Goal: Task Accomplishment & Management: Manage account settings

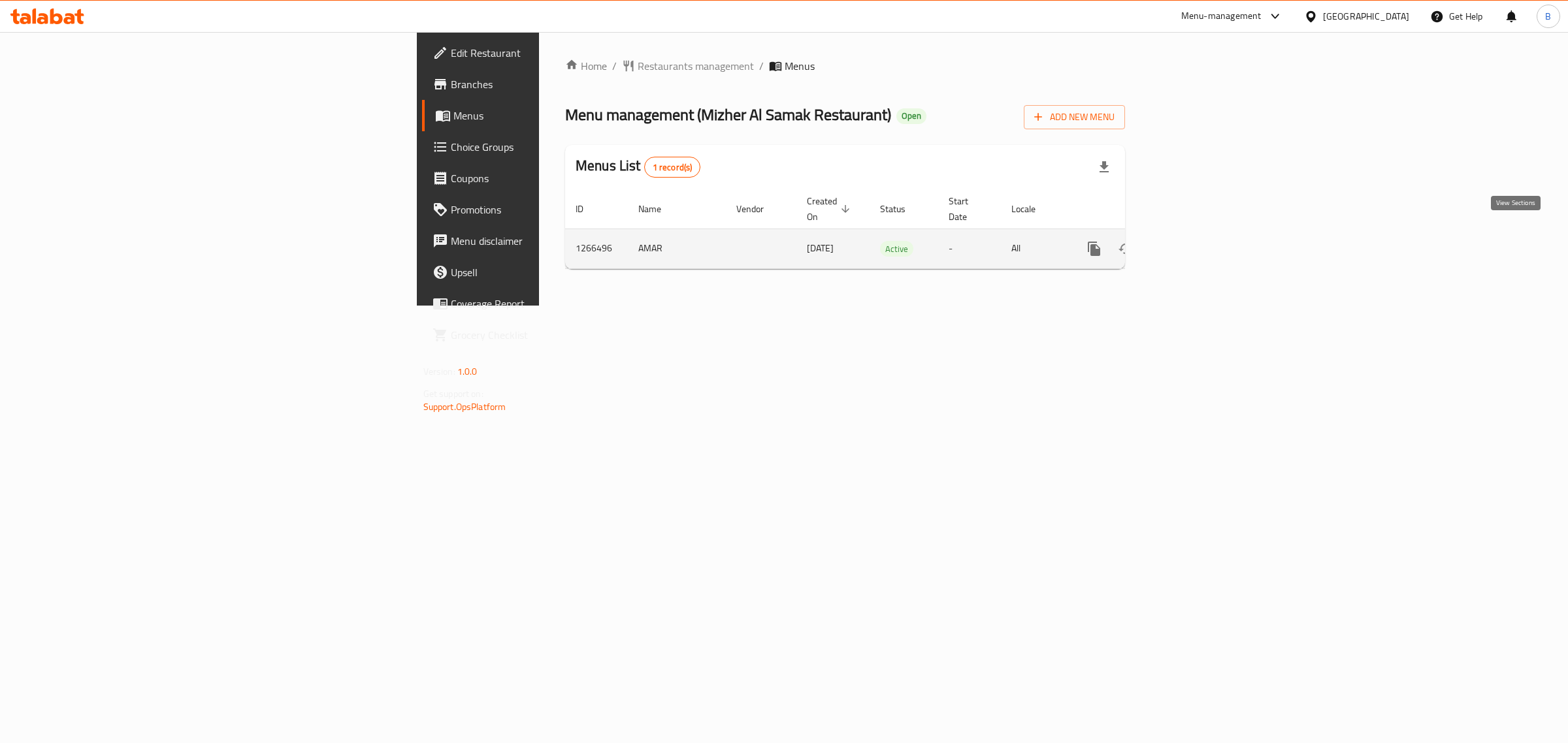
click at [1204, 246] on link "enhanced table" at bounding box center [1188, 248] width 31 height 31
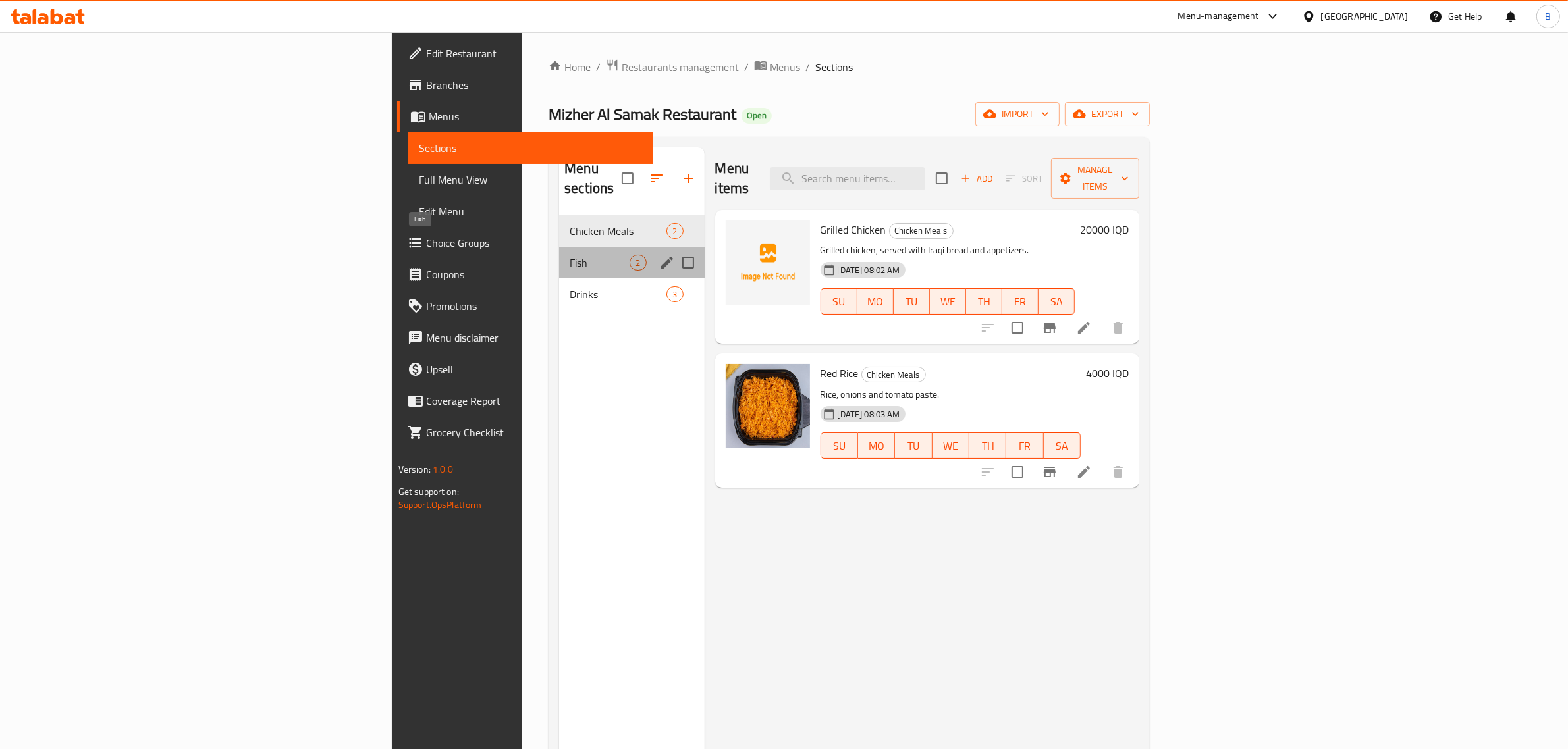
click at [570, 255] on span "Fish" at bounding box center [600, 263] width 60 height 16
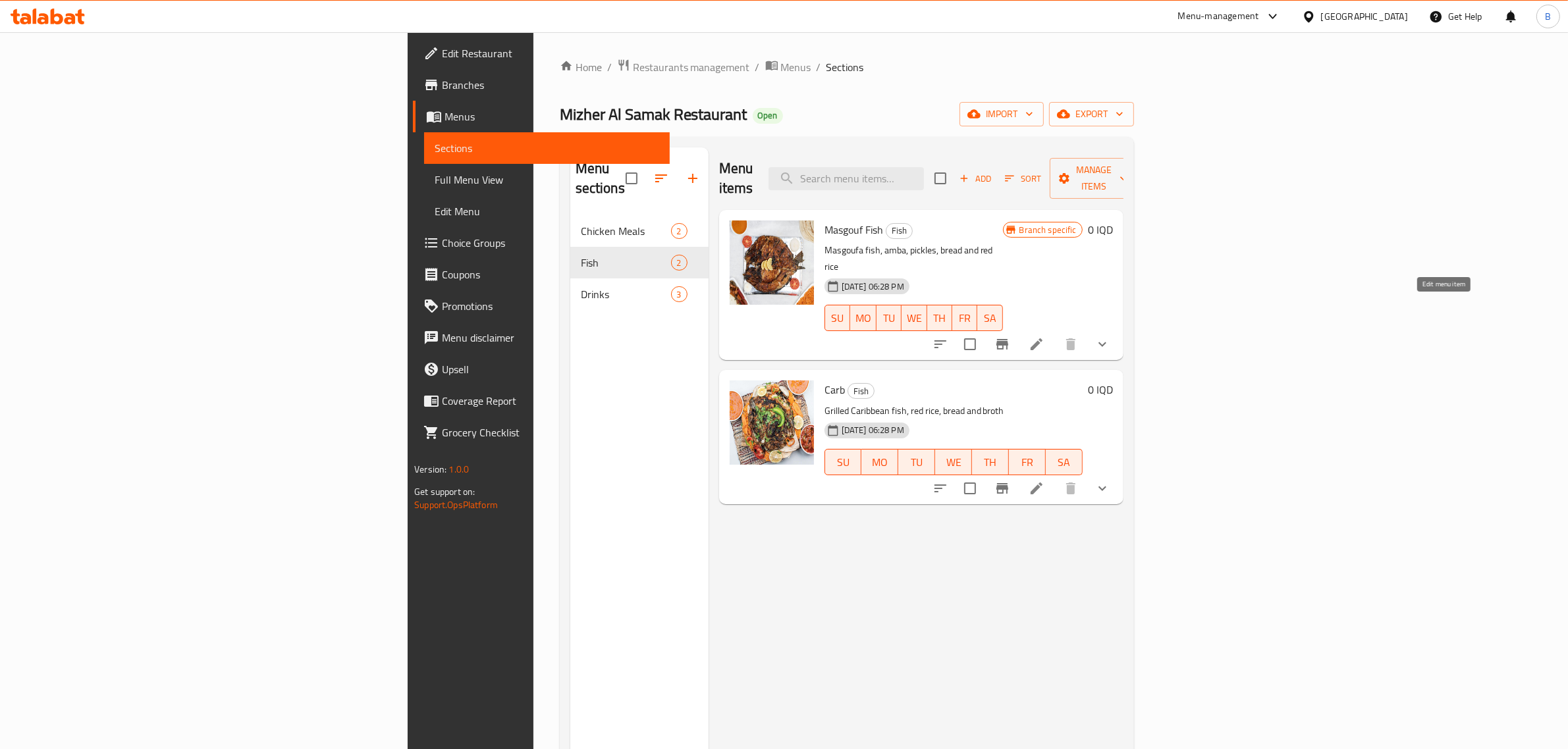
click at [1044, 336] on icon at bounding box center [1037, 344] width 16 height 16
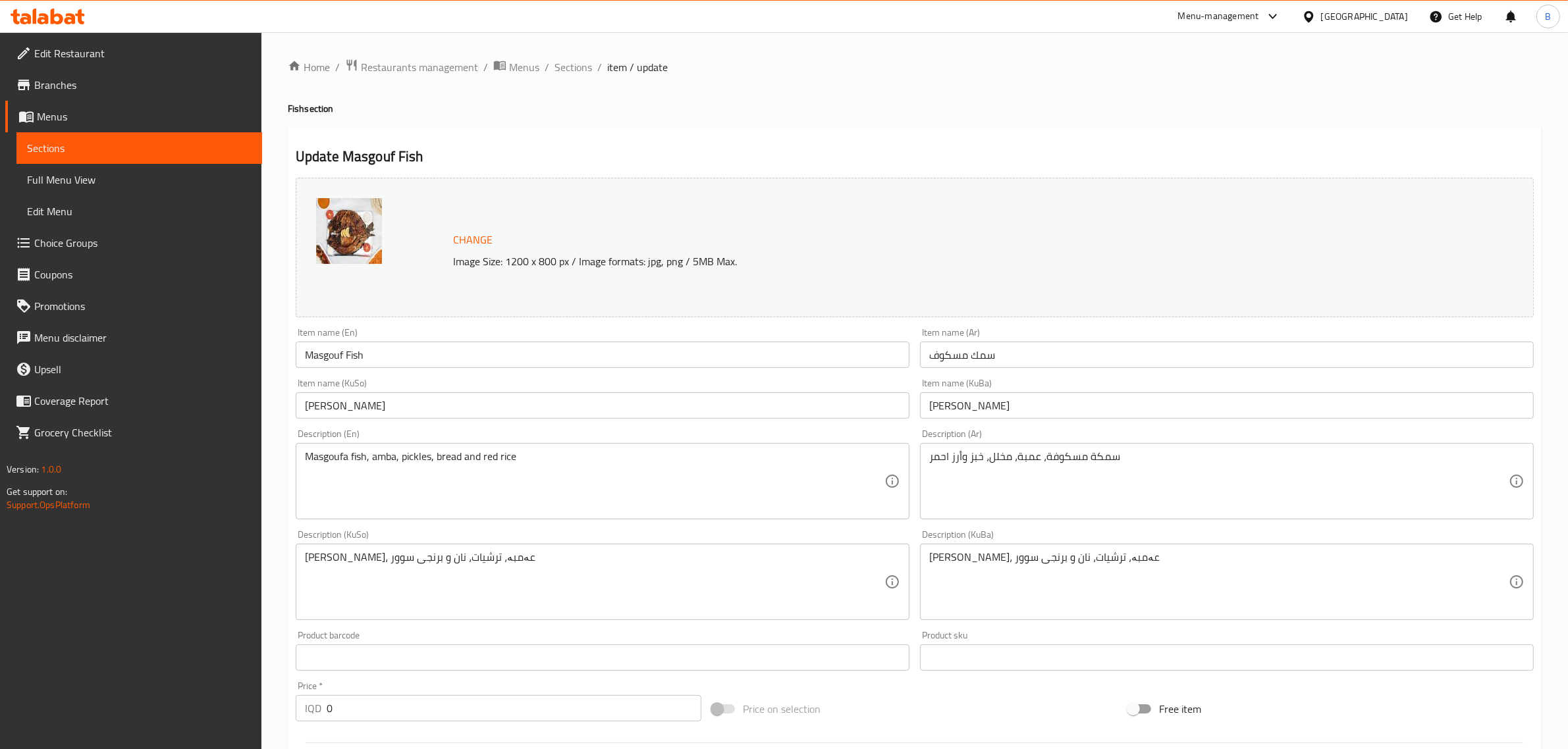
click at [36, 20] on icon at bounding box center [35, 16] width 4 height 15
